Goal: Task Accomplishment & Management: Use online tool/utility

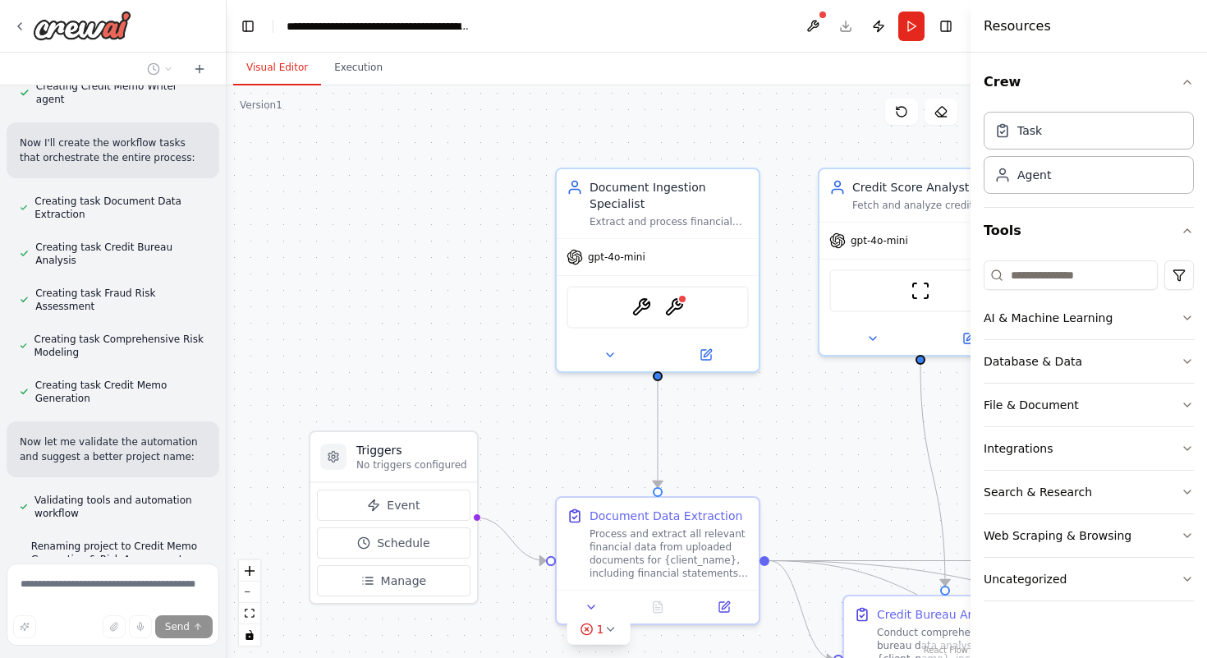
scroll to position [1640, 0]
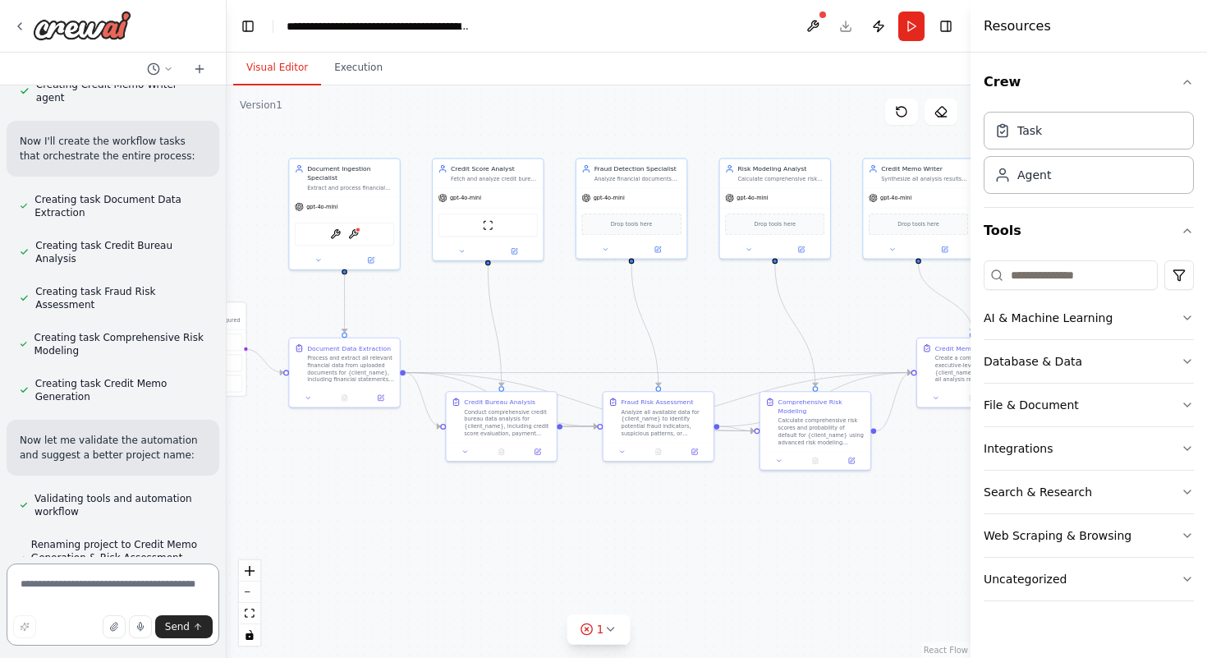
drag, startPoint x: 865, startPoint y: 433, endPoint x: 609, endPoint y: 333, distance: 275.1
click at [609, 333] on div ".deletable-edge-delete-btn { width: 20px; height: 20px; border: 0px solid #ffff…" at bounding box center [599, 371] width 744 height 572
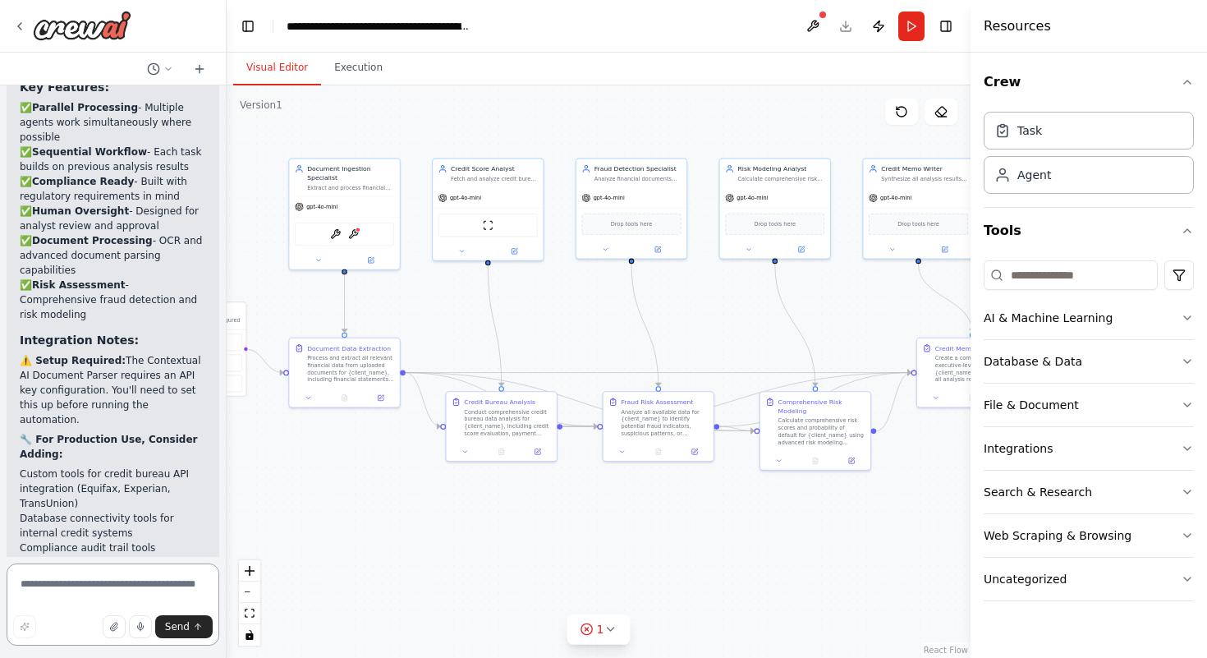
scroll to position [2977, 0]
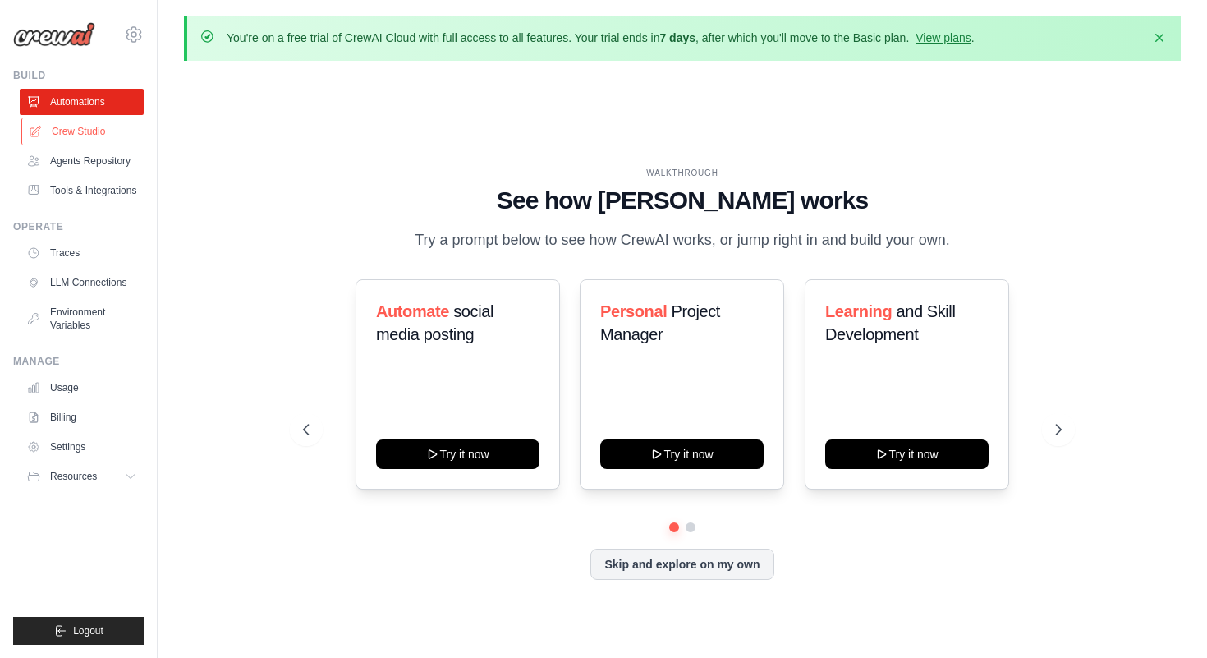
click at [101, 127] on link "Crew Studio" at bounding box center [83, 131] width 124 height 26
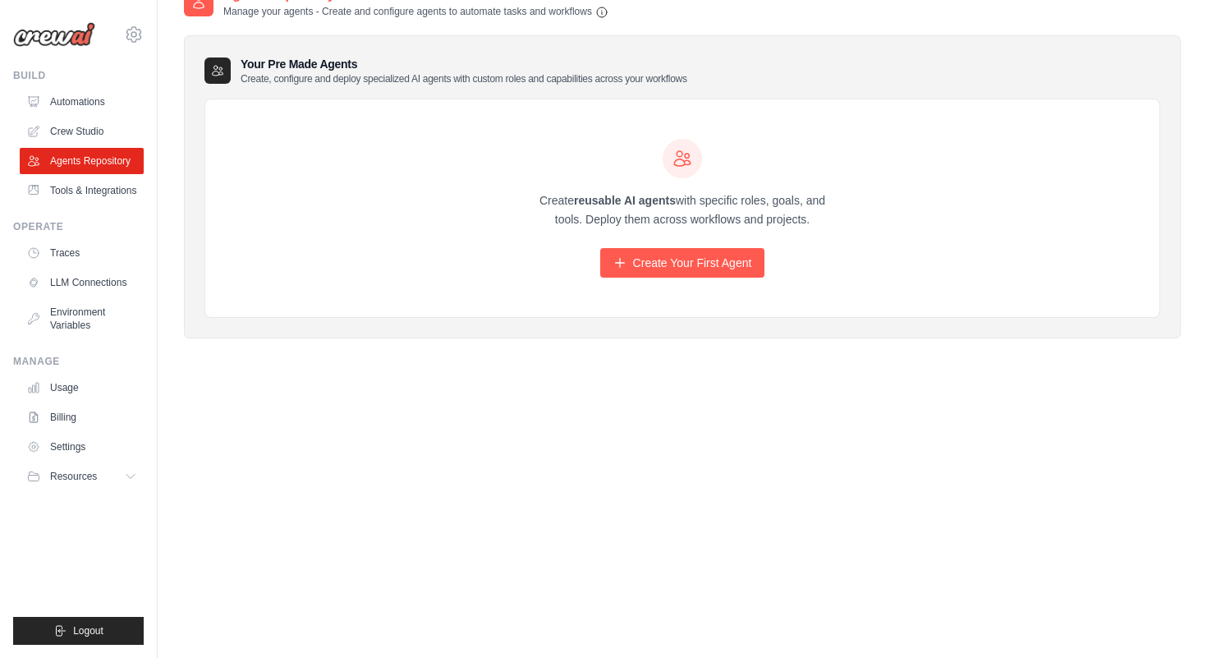
scroll to position [90, 0]
click at [93, 127] on link "Crew Studio" at bounding box center [83, 131] width 124 height 26
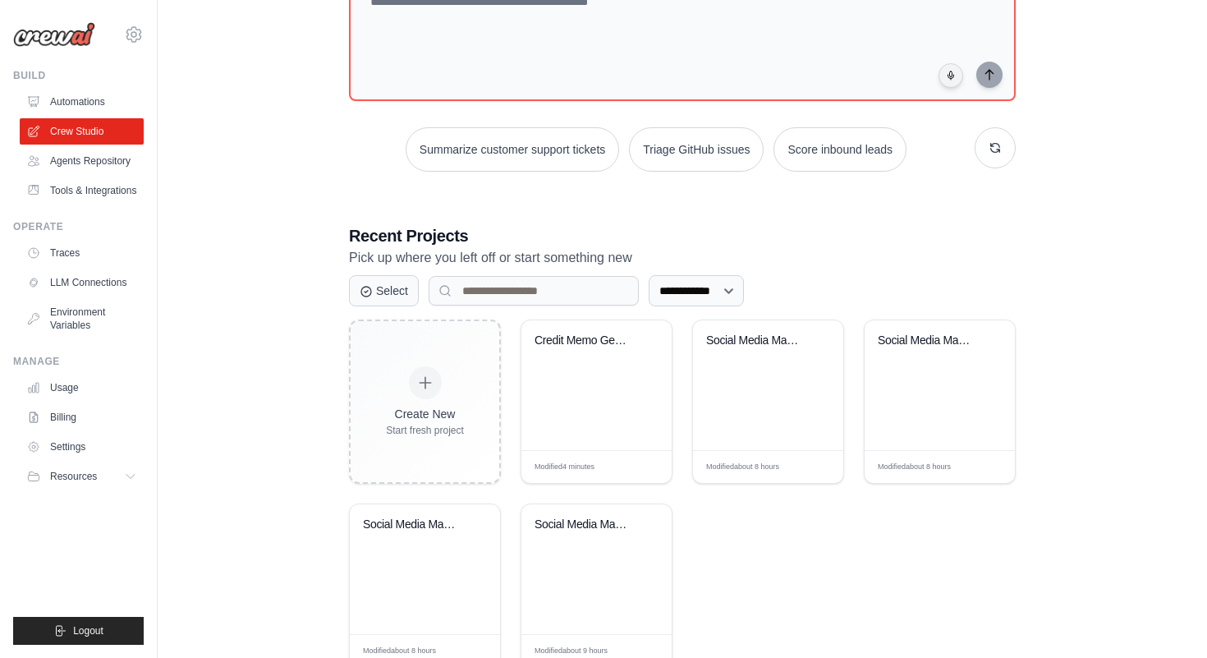
scroll to position [245, 0]
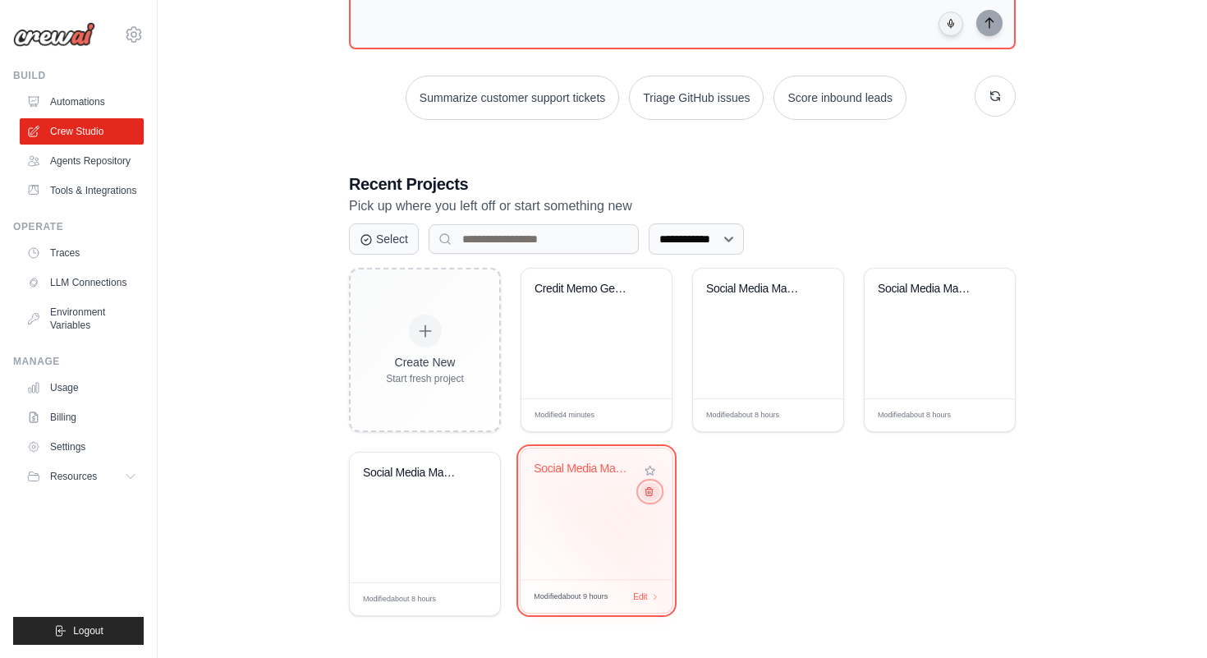
click at [649, 494] on icon at bounding box center [649, 491] width 11 height 11
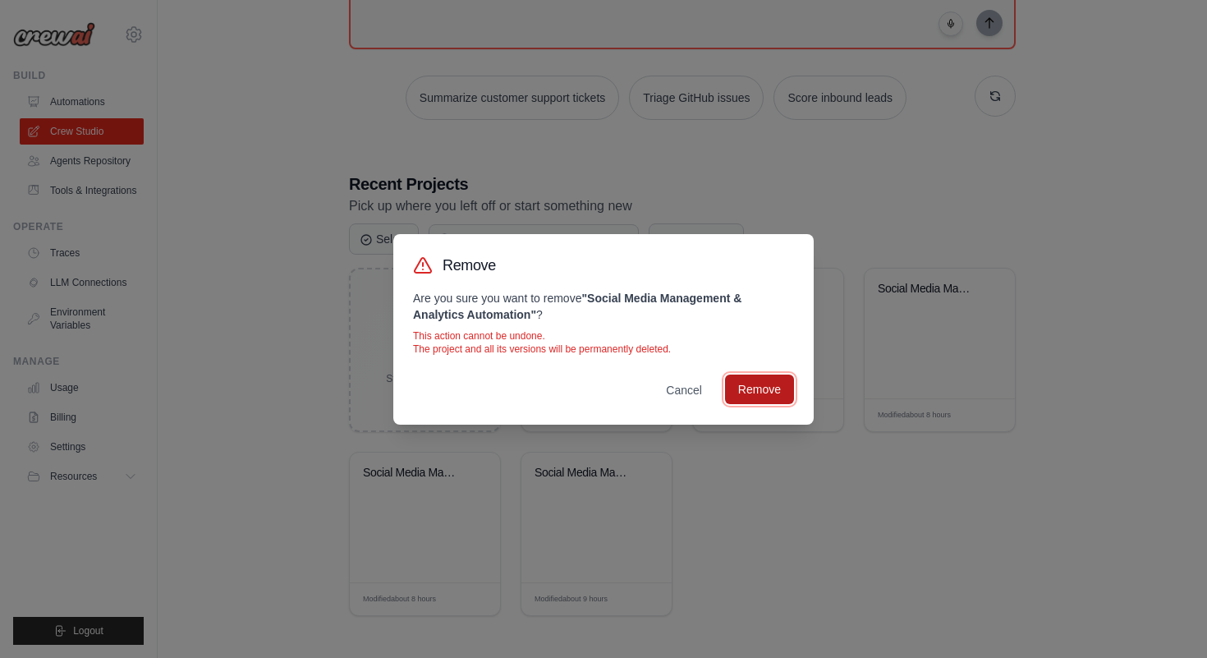
click at [751, 383] on button "Remove" at bounding box center [759, 389] width 69 height 30
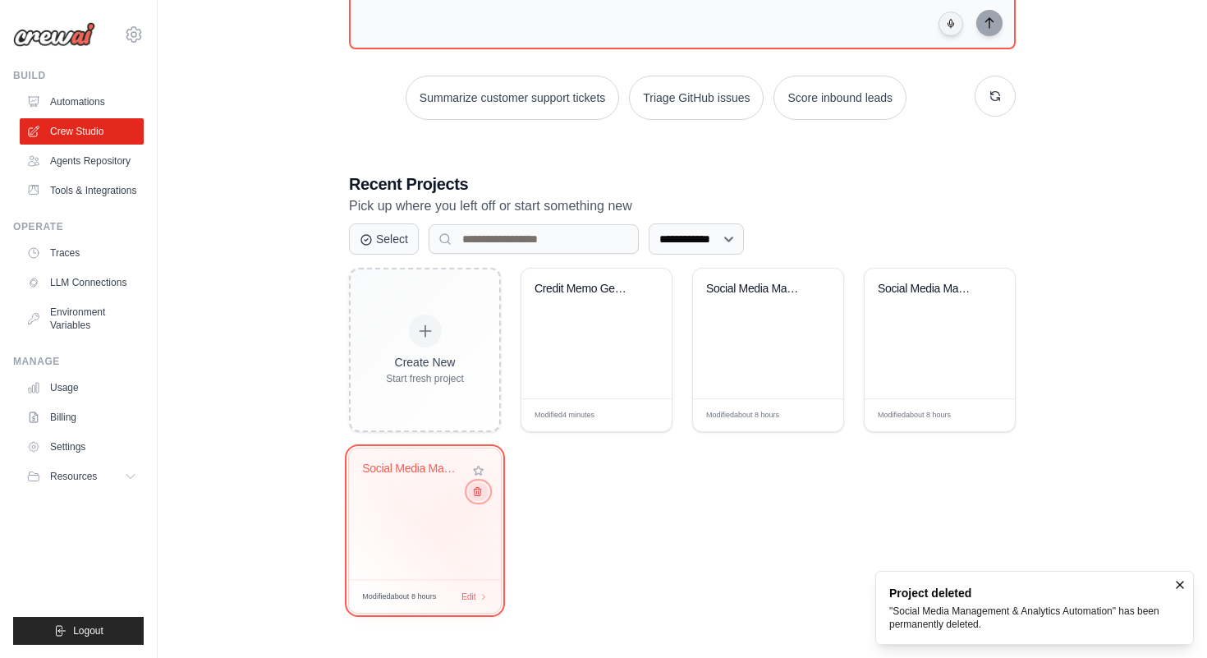
click at [474, 496] on icon at bounding box center [477, 492] width 7 height 8
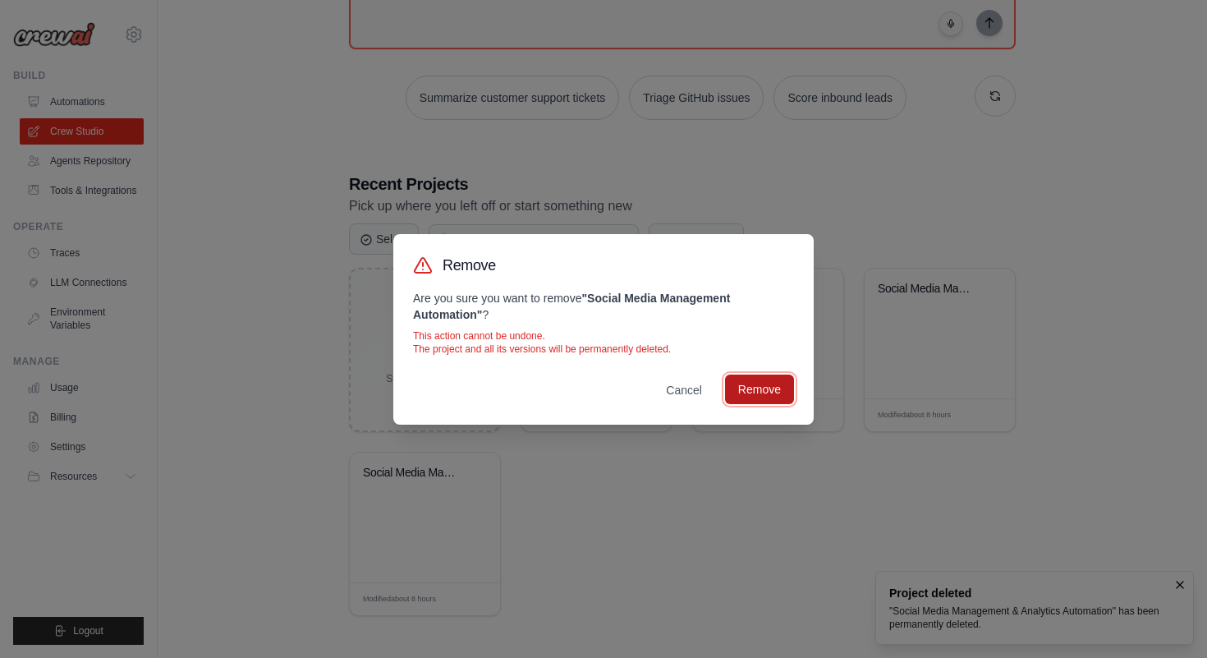
click at [759, 390] on button "Remove" at bounding box center [759, 389] width 69 height 30
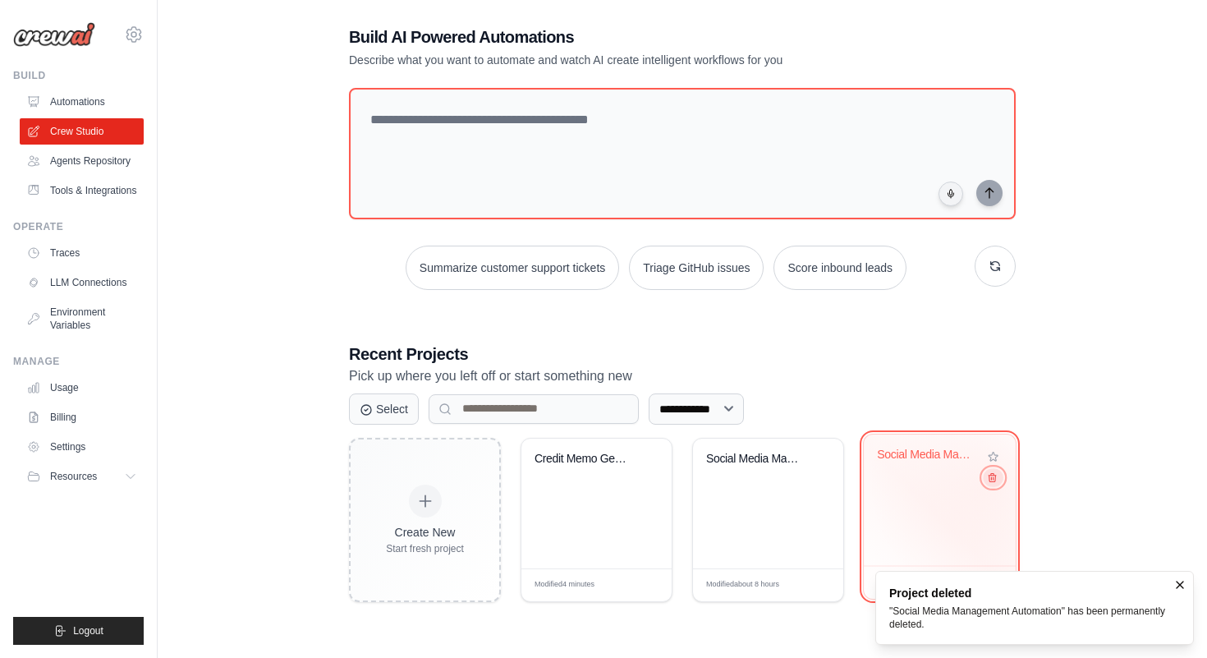
click at [992, 482] on icon at bounding box center [992, 476] width 11 height 11
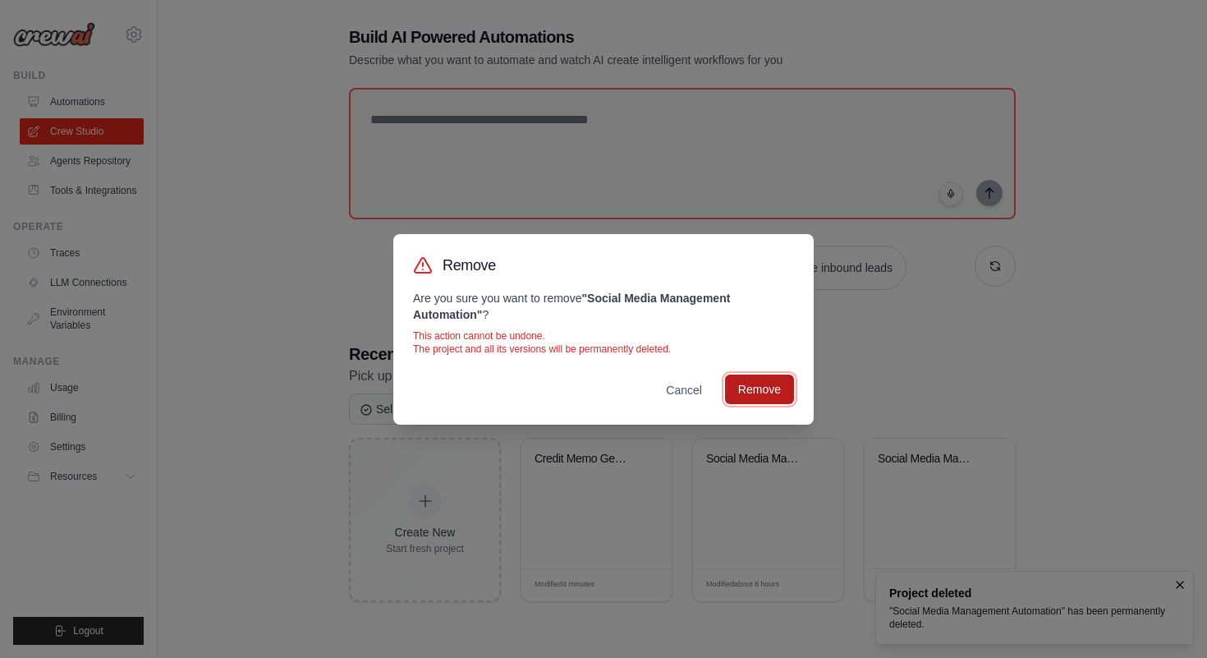
click at [747, 379] on button "Remove" at bounding box center [759, 389] width 69 height 30
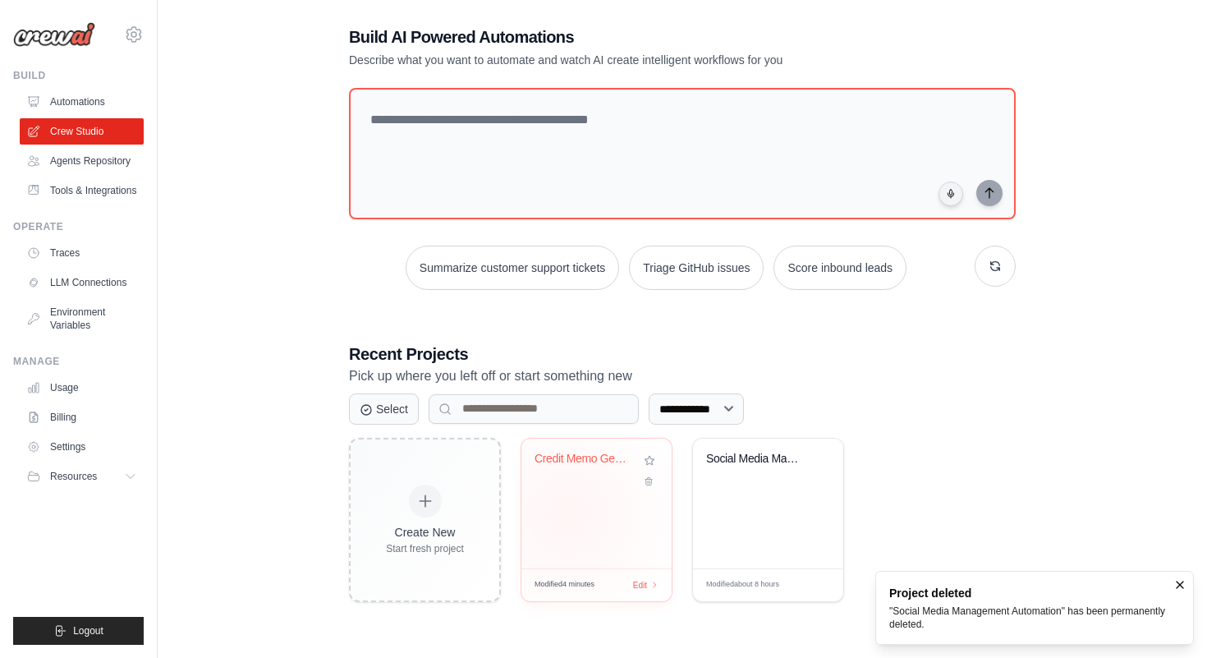
click at [568, 514] on div "Credit Memo Generation & Risk Asses..." at bounding box center [596, 504] width 150 height 130
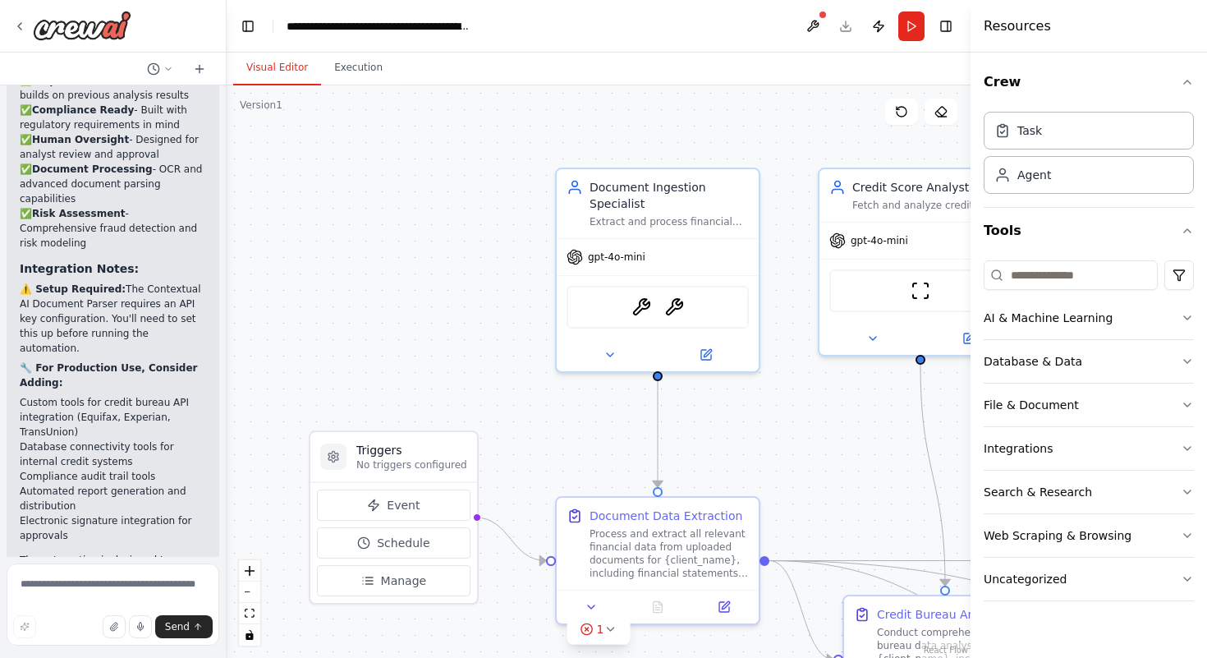
scroll to position [2844, 0]
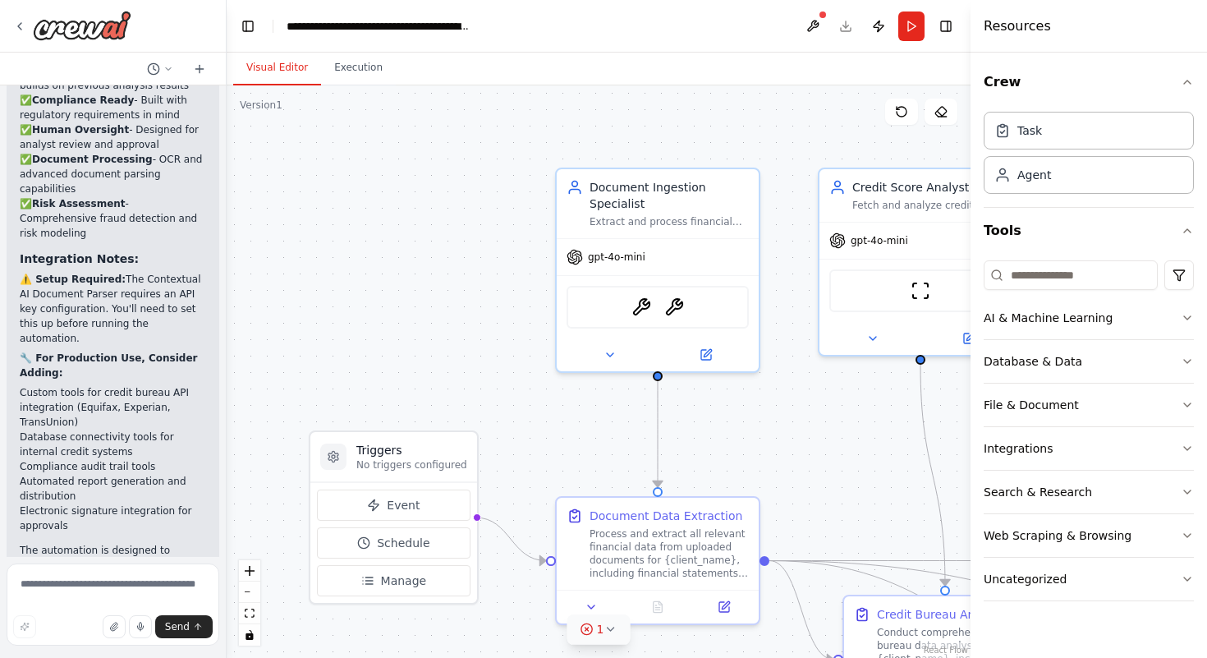
click at [590, 625] on circle at bounding box center [586, 628] width 11 height 11
